Goal: Navigation & Orientation: Find specific page/section

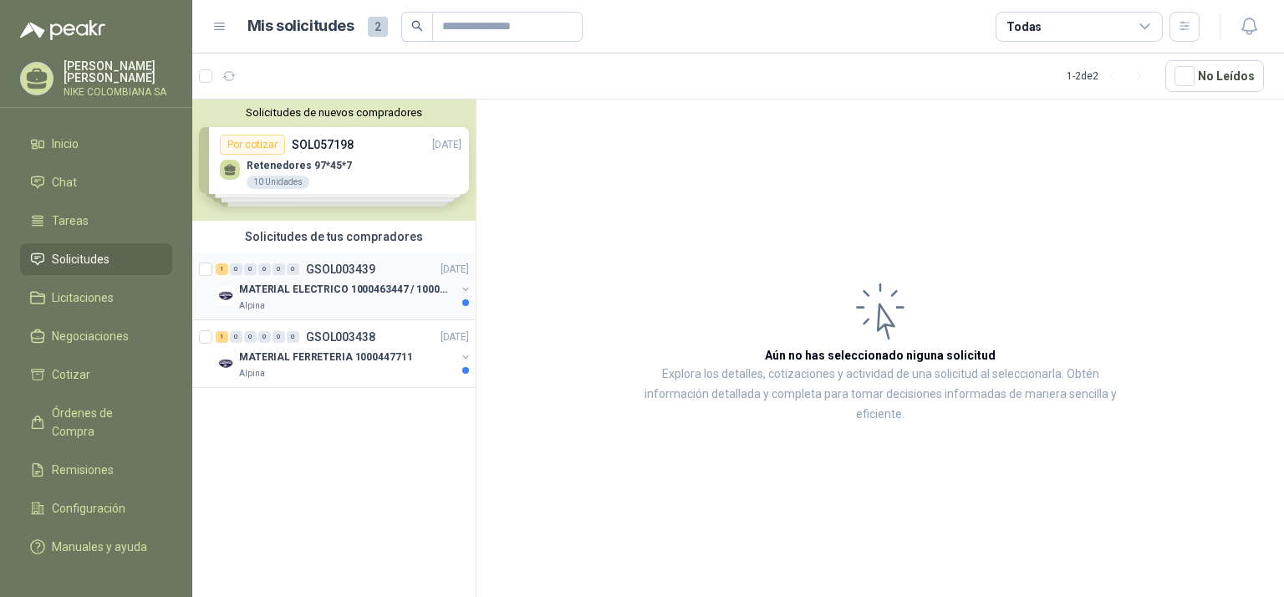
click at [356, 275] on p "GSOL003439" at bounding box center [340, 269] width 69 height 12
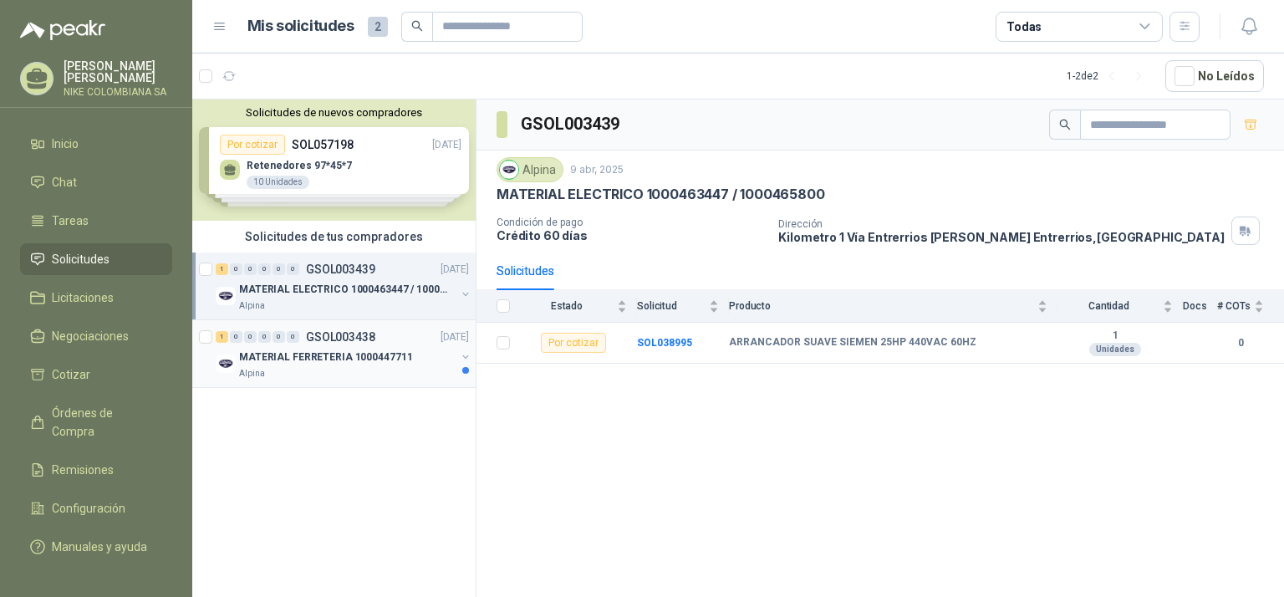
click at [360, 353] on p "MATERIAL FERRETERIA 1000447711" at bounding box center [325, 357] width 173 height 16
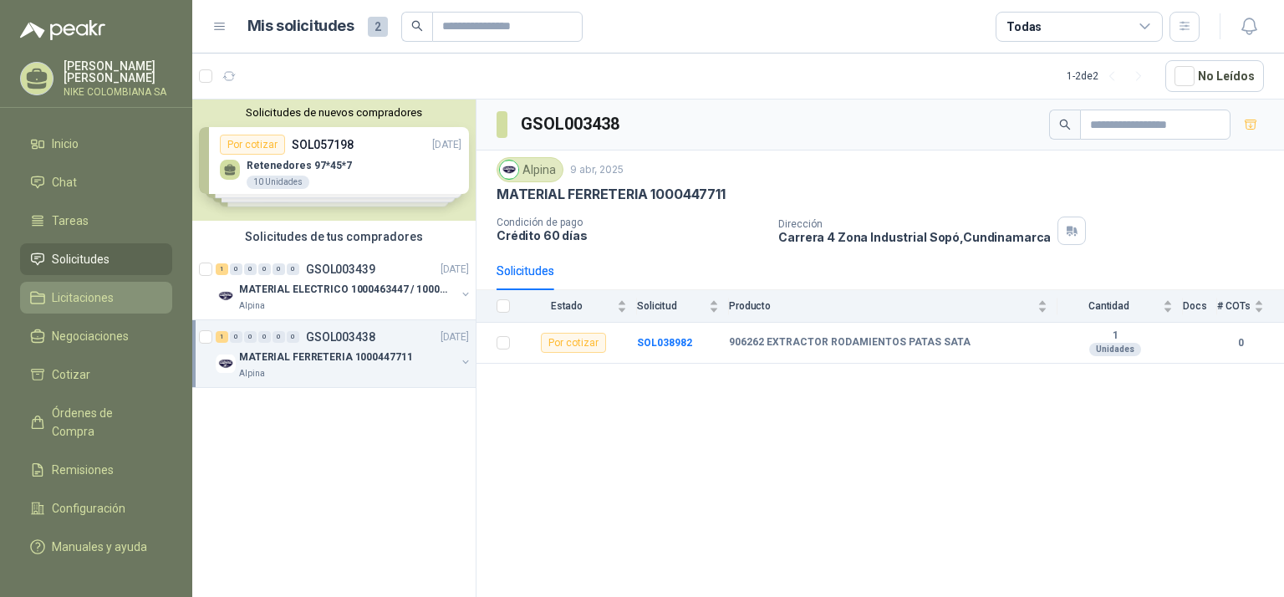
click at [107, 292] on span "Licitaciones" at bounding box center [83, 297] width 62 height 18
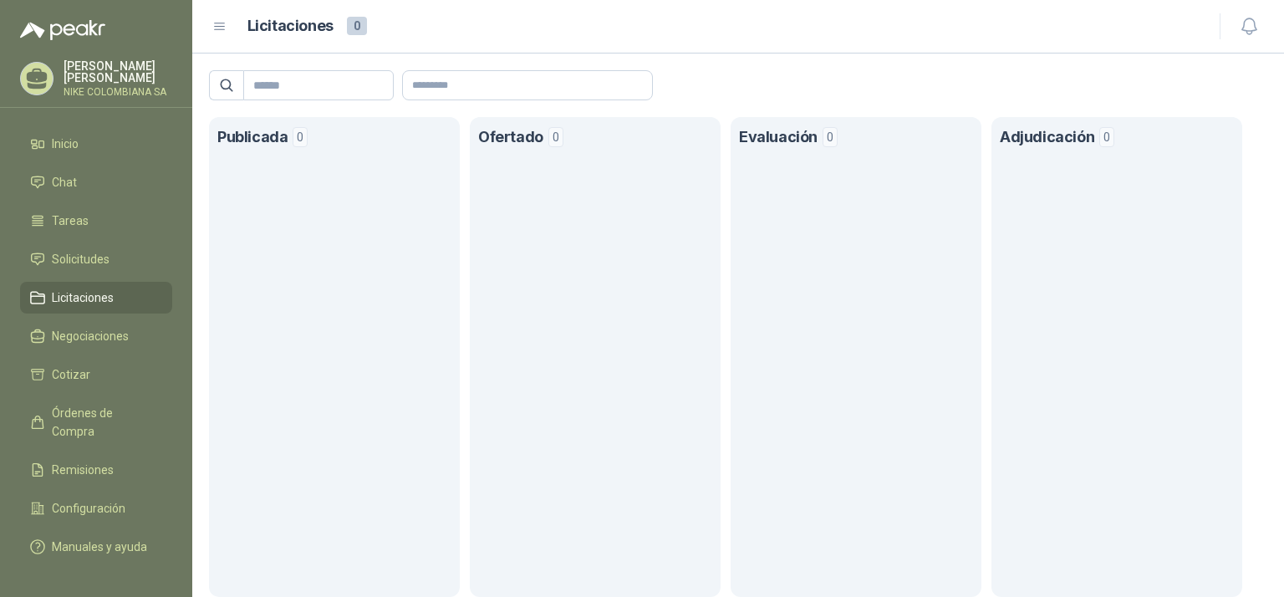
click at [77, 237] on ul "Inicio Chat Tareas Solicitudes Licitaciones Negociaciones Cotizar Órdenes de Co…" at bounding box center [96, 342] width 192 height 429
click at [84, 251] on span "Solicitudes" at bounding box center [81, 259] width 58 height 18
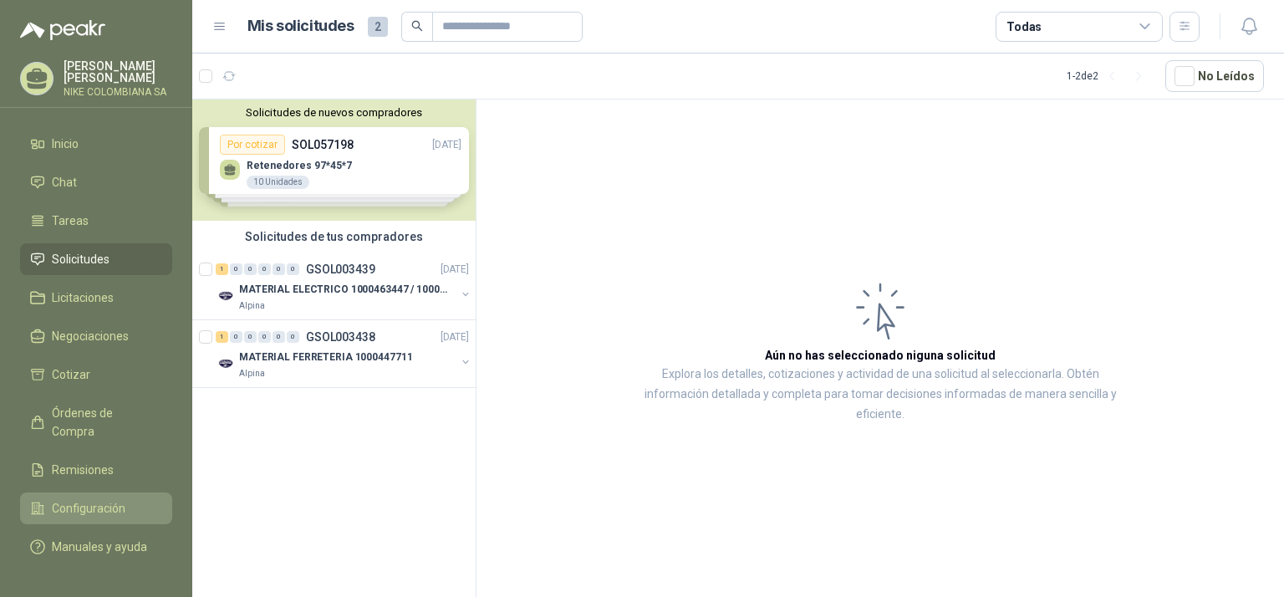
click at [137, 492] on link "Configuración" at bounding box center [96, 508] width 152 height 32
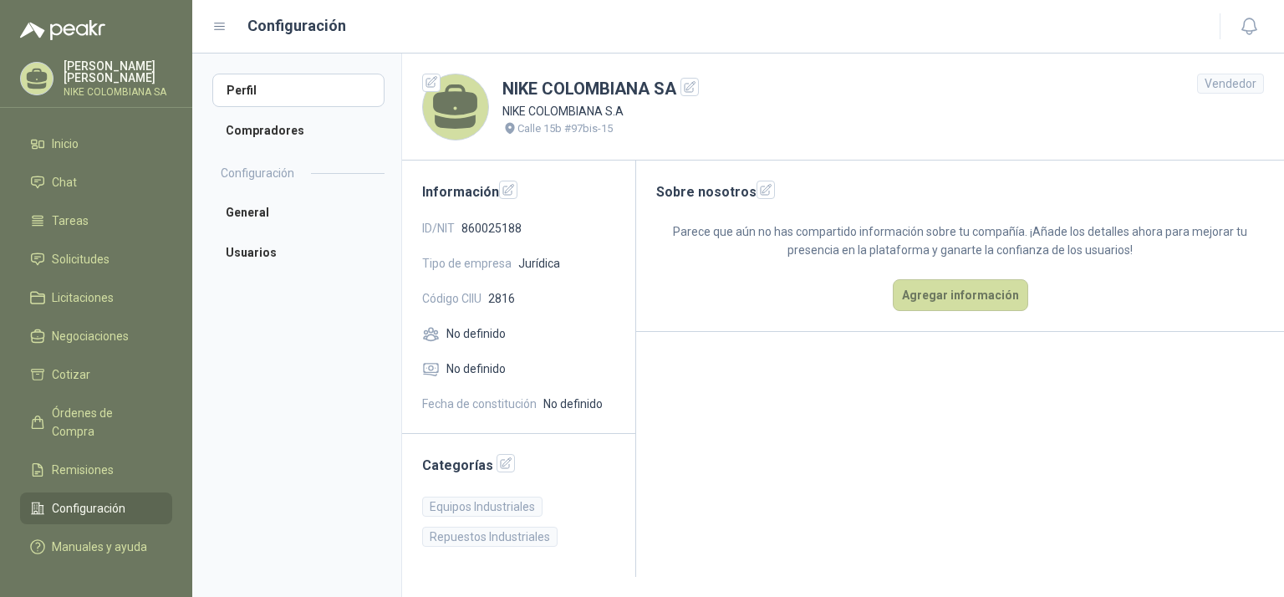
click at [114, 111] on menu "[PERSON_NAME] NIKE COLOMBIANA SA Inicio Chat Tareas Solicitudes Licitaciones Ne…" at bounding box center [96, 298] width 192 height 597
click at [110, 129] on link "Inicio" at bounding box center [96, 144] width 152 height 32
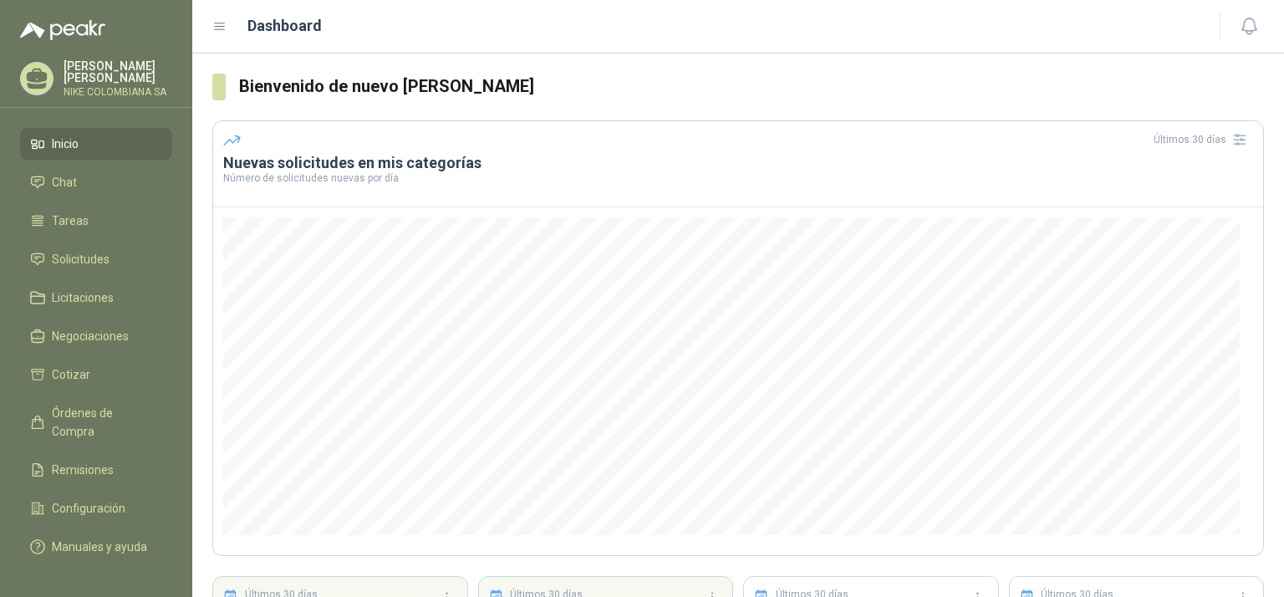
click at [54, 87] on div "[PERSON_NAME] NIKE COLOMBIANA SA" at bounding box center [96, 78] width 152 height 37
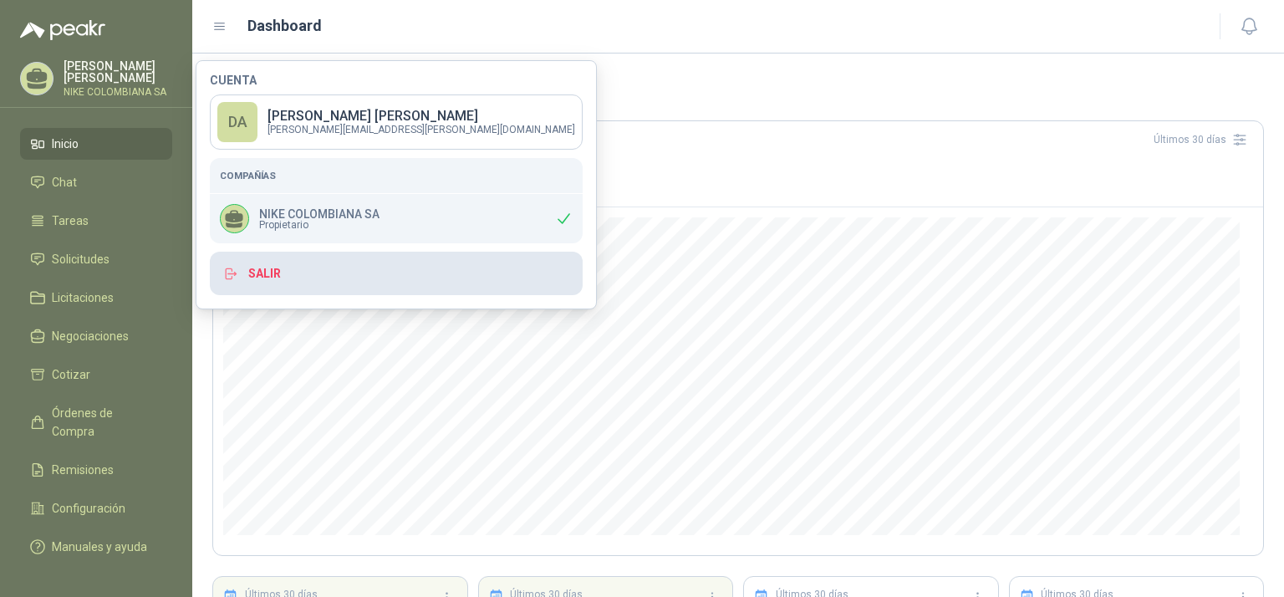
click at [319, 279] on button "Salir" at bounding box center [396, 273] width 373 height 43
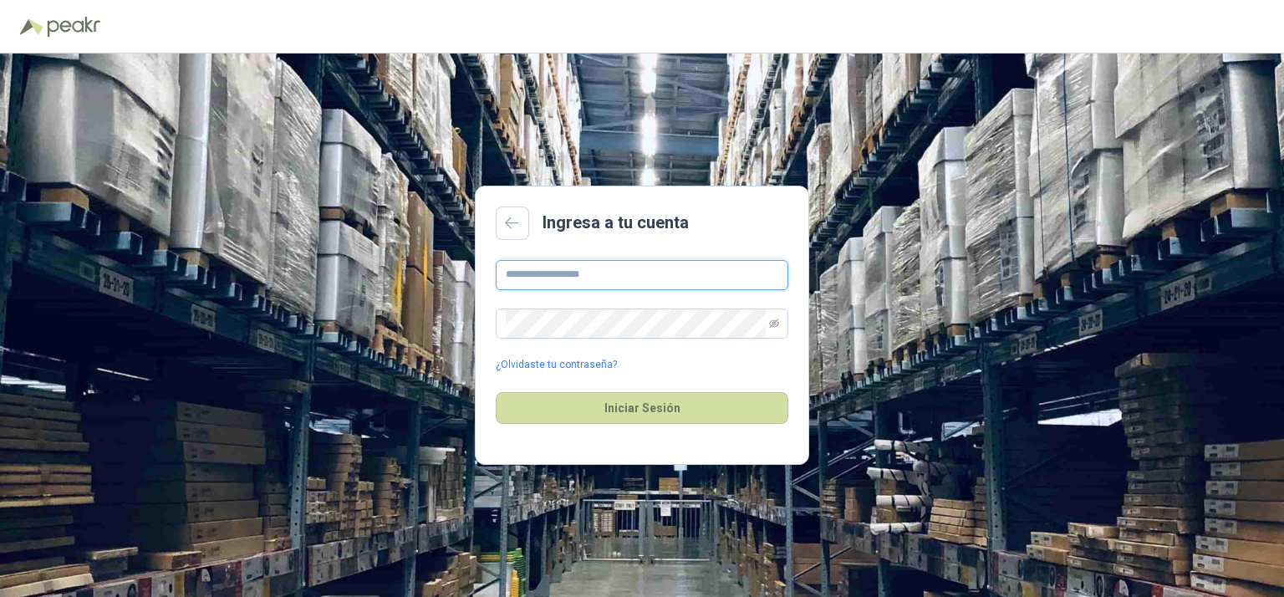
click at [600, 271] on input "text" at bounding box center [642, 275] width 293 height 30
click at [549, 272] on input "text" at bounding box center [642, 275] width 293 height 30
type input "*"
paste input "**********"
type input "**********"
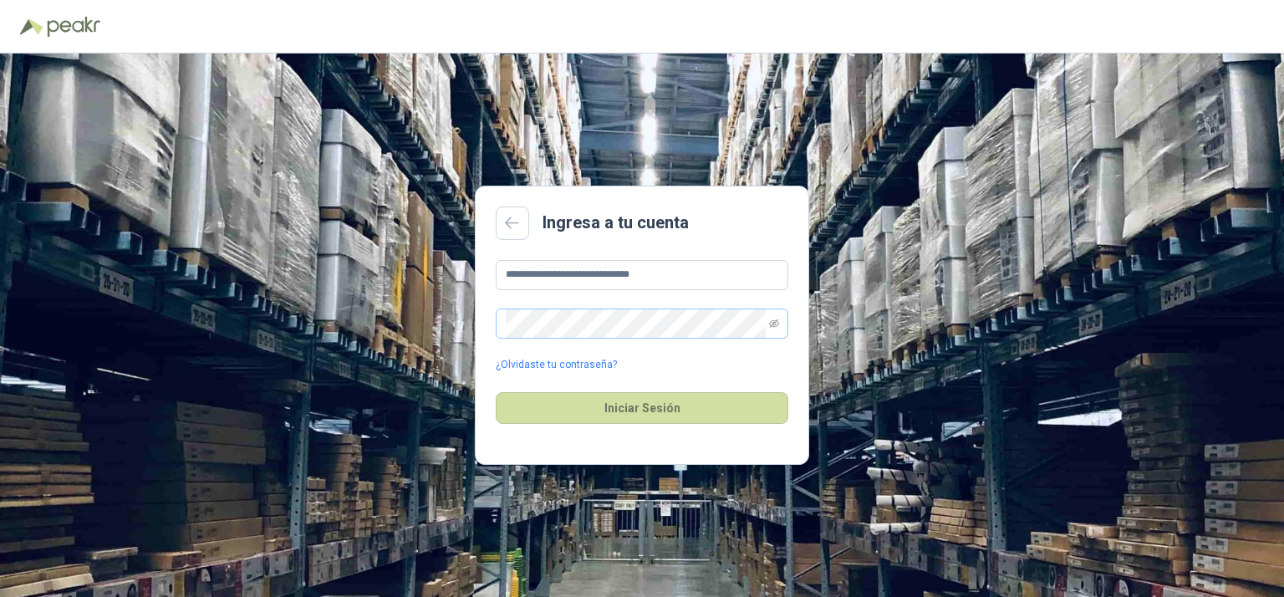
click at [783, 323] on span at bounding box center [642, 324] width 293 height 30
click at [773, 319] on icon "eye-invisible" at bounding box center [774, 323] width 10 height 8
click at [624, 421] on button "Iniciar Sesión" at bounding box center [642, 408] width 293 height 32
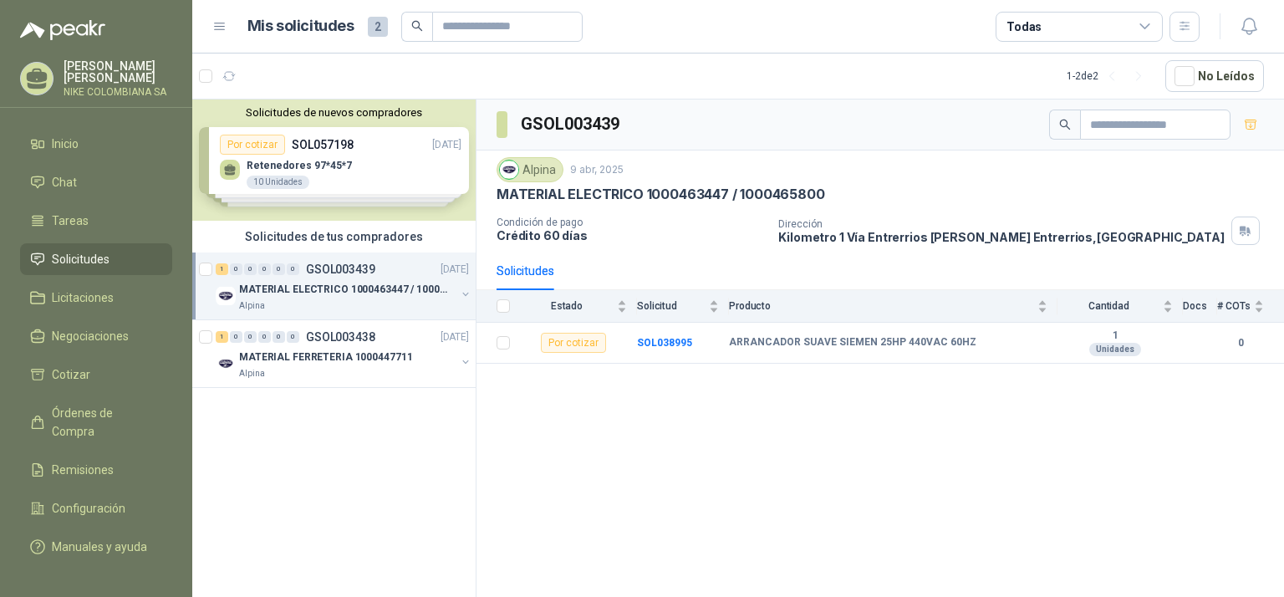
click at [119, 77] on div "[PERSON_NAME] NIKE COLOMBIANA SA" at bounding box center [118, 78] width 109 height 37
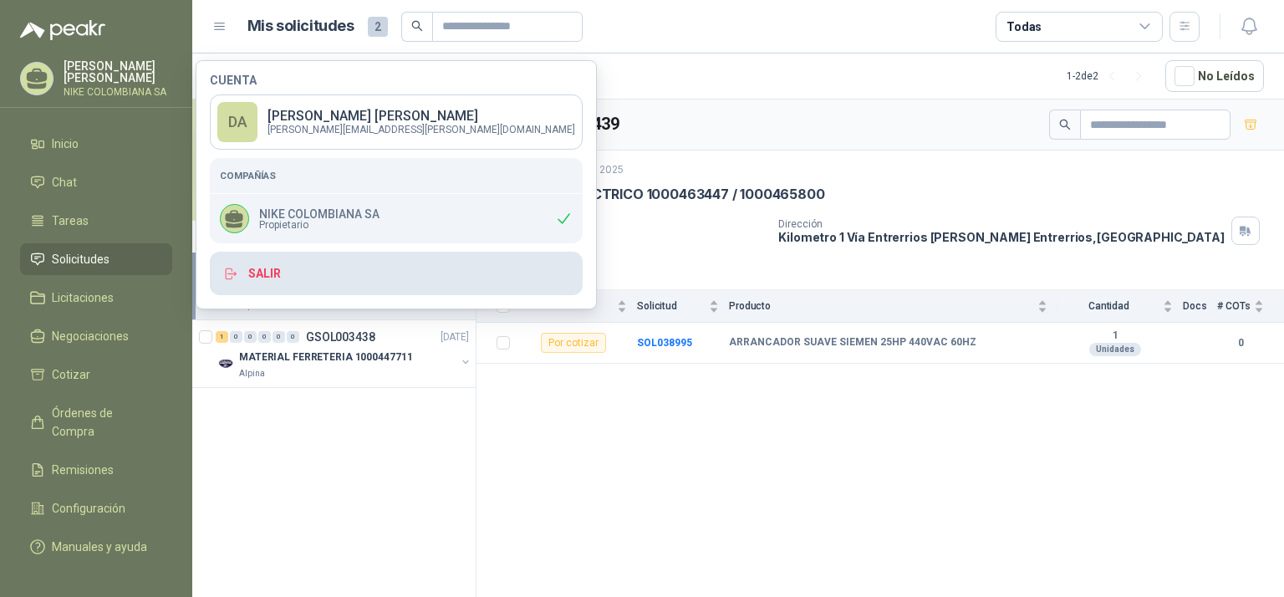
click at [285, 275] on button "Salir" at bounding box center [396, 273] width 373 height 43
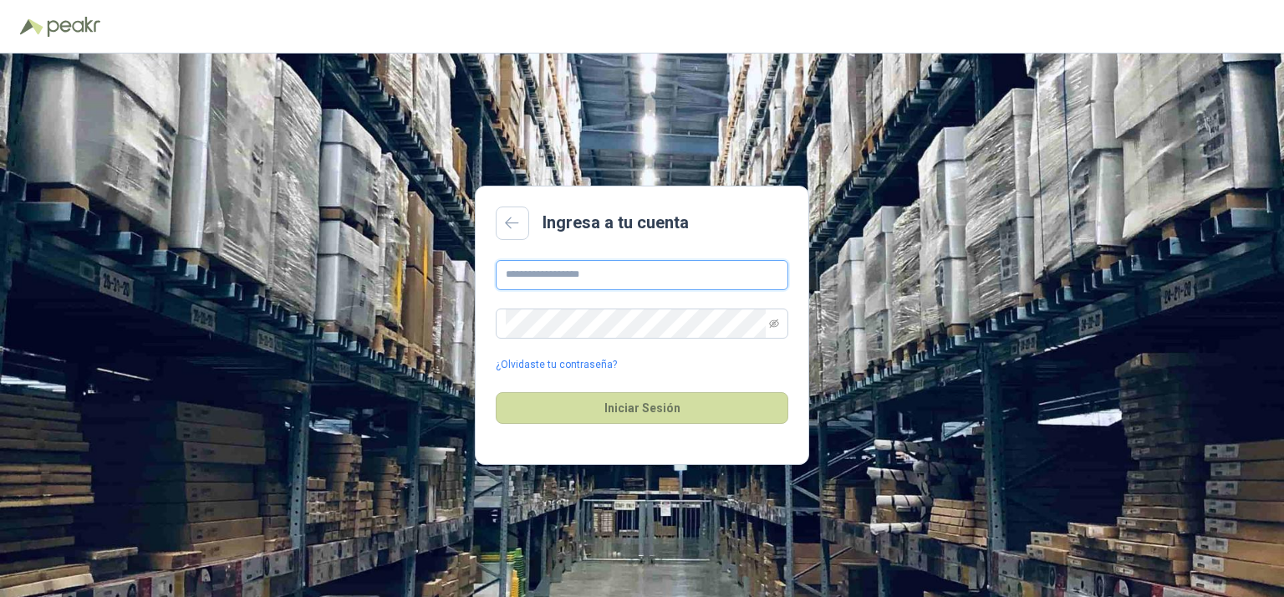
type input "**********"
click at [769, 319] on icon "eye-invisible" at bounding box center [774, 324] width 10 height 10
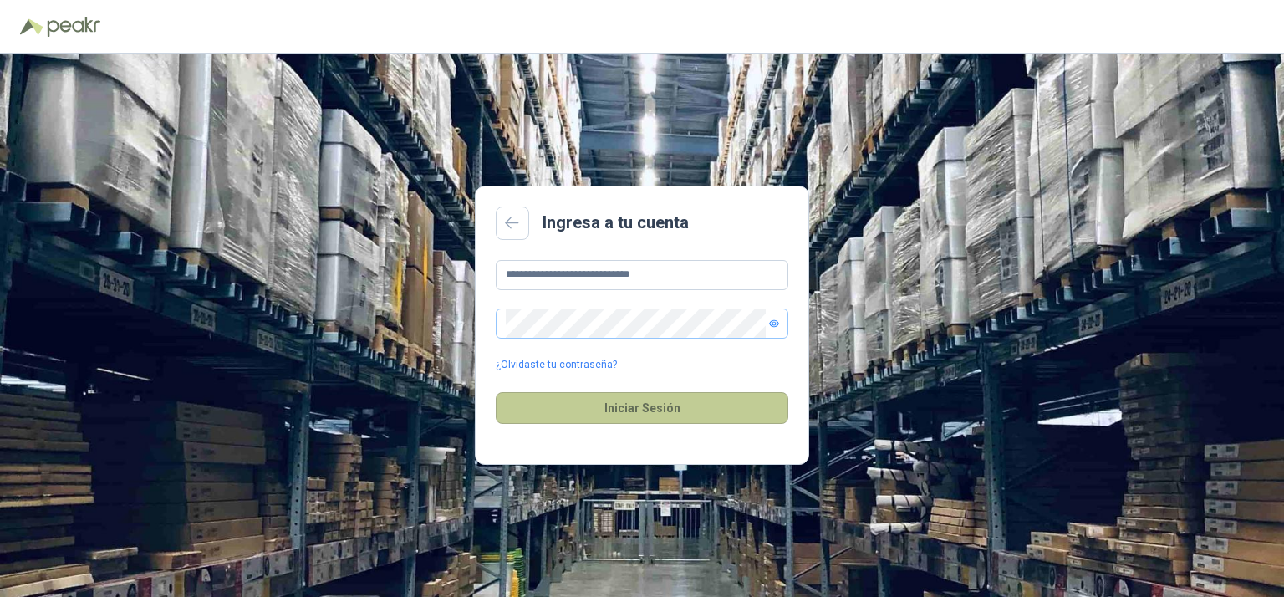
click at [716, 405] on button "Iniciar Sesión" at bounding box center [642, 408] width 293 height 32
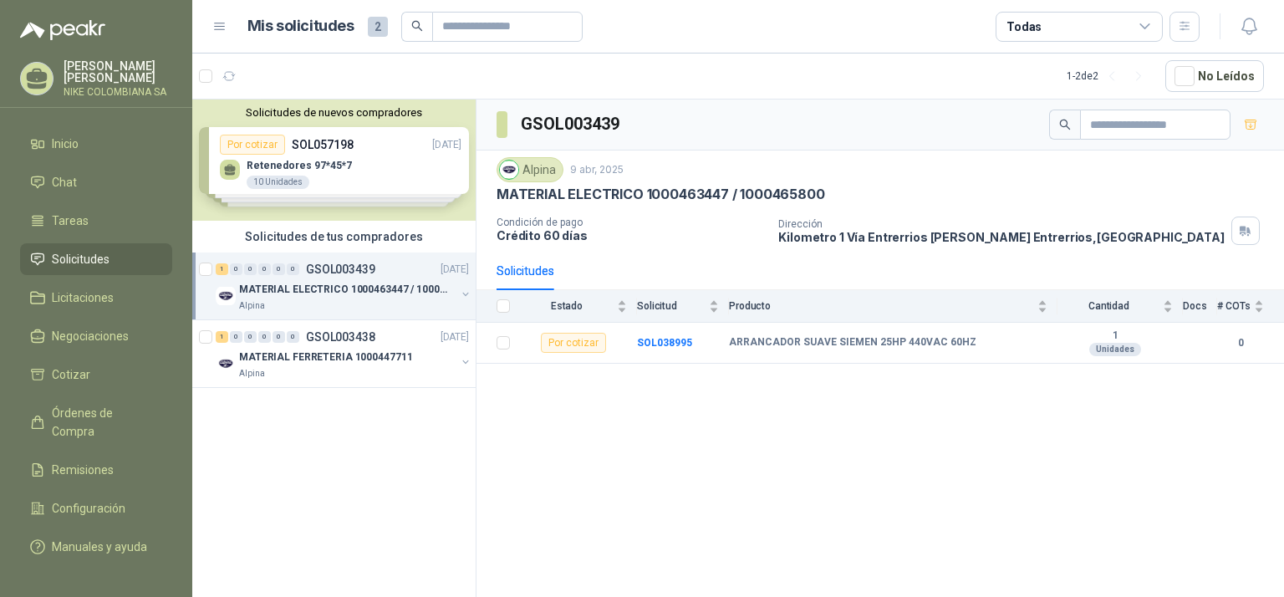
click at [156, 87] on p "NIKE COLOMBIANA SA" at bounding box center [118, 92] width 109 height 10
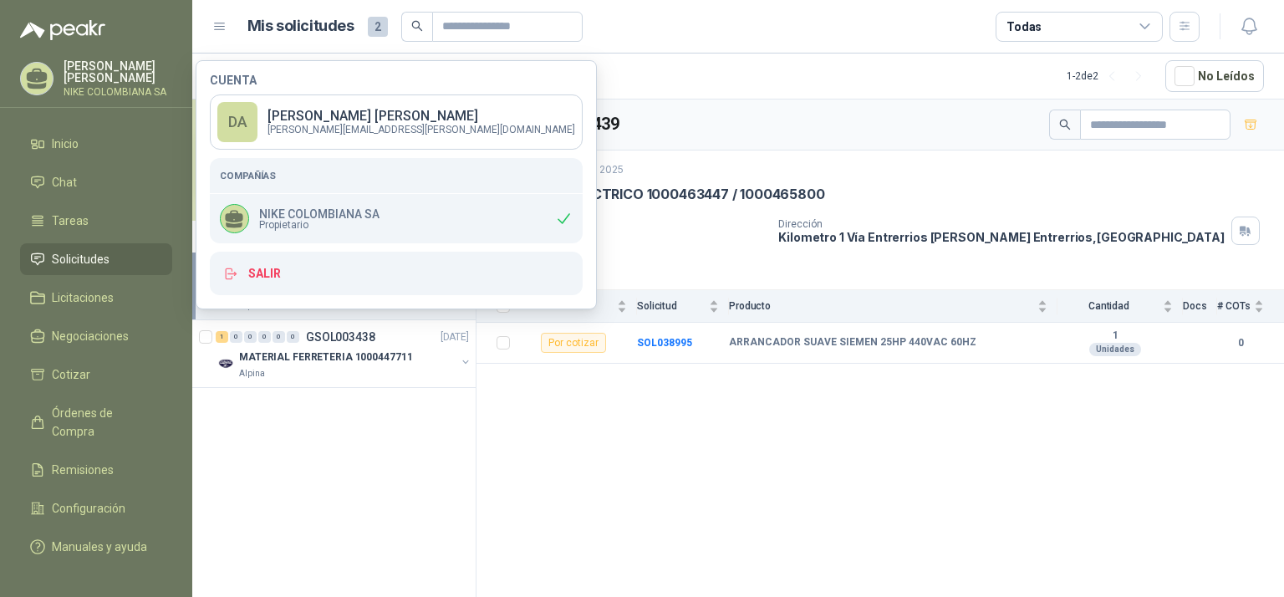
click at [79, 312] on ul "Inicio Chat Tareas Solicitudes Licitaciones Negociaciones Cotizar Órdenes de Co…" at bounding box center [96, 342] width 192 height 429
